Goal: Information Seeking & Learning: Learn about a topic

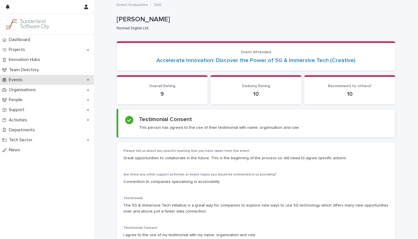
click at [60, 79] on div "Events" at bounding box center [47, 80] width 94 height 10
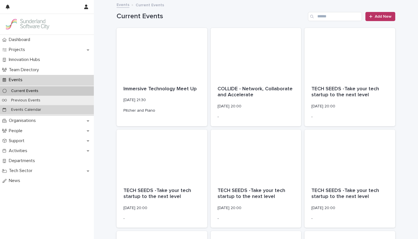
click at [50, 107] on div "Events Calendar" at bounding box center [47, 109] width 94 height 9
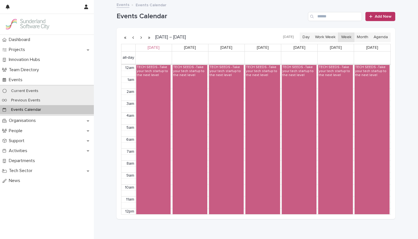
scroll to position [72, 0]
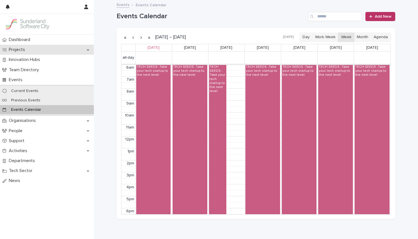
click at [38, 52] on div "Projects" at bounding box center [47, 50] width 94 height 10
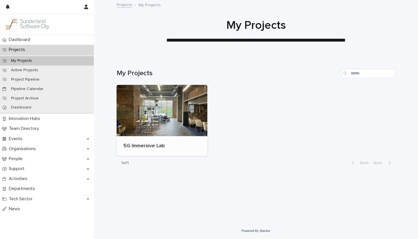
click at [136, 119] on div at bounding box center [162, 110] width 91 height 51
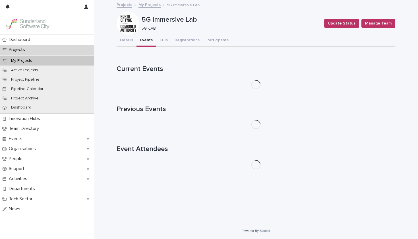
click at [143, 42] on button "Events" at bounding box center [146, 41] width 20 height 12
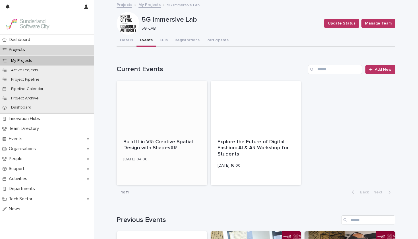
click at [135, 113] on div at bounding box center [162, 106] width 91 height 51
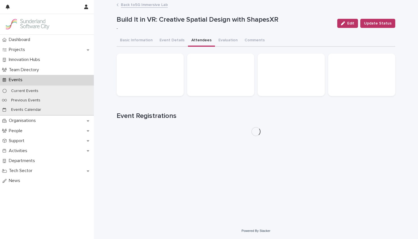
click at [190, 40] on button "Attendees" at bounding box center [201, 41] width 27 height 12
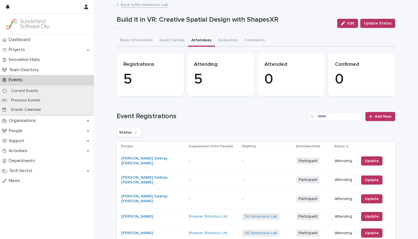
click at [143, 5] on link "Back to 5G Immersive Lab" at bounding box center [144, 4] width 47 height 7
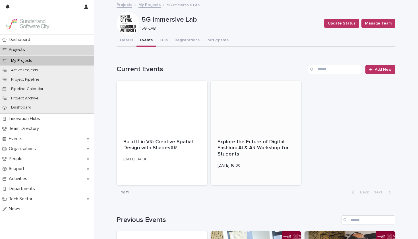
click at [226, 115] on div at bounding box center [256, 106] width 91 height 51
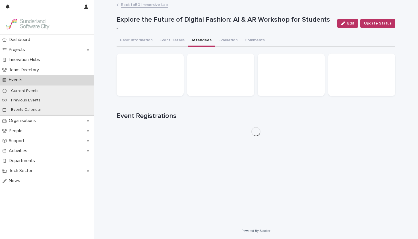
click at [194, 40] on button "Attendees" at bounding box center [201, 41] width 27 height 12
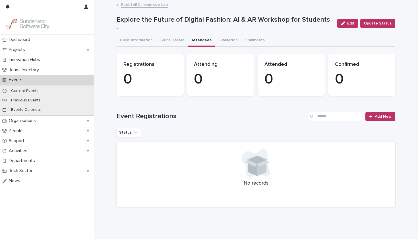
click at [142, 5] on link "Back to 5G Immersive Lab" at bounding box center [144, 4] width 47 height 7
